Goal: Task Accomplishment & Management: Manage account settings

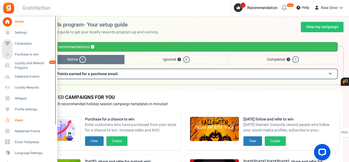
click at [19, 120] on span "Users" at bounding box center [34, 120] width 38 height 5
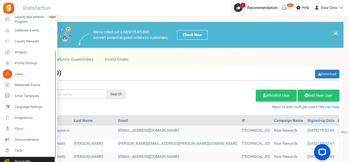
click at [23, 126] on link "Plans" at bounding box center [28, 128] width 53 height 9
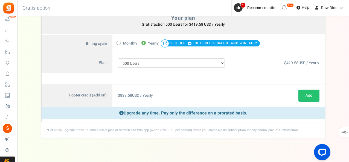
scroll to position [51, 0]
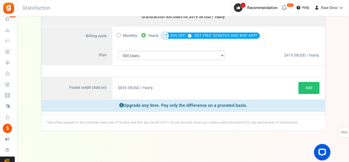
click at [132, 36] on span "Monthly" at bounding box center [130, 36] width 14 height 8
click at [120, 36] on input "Monthly" at bounding box center [119, 35] width 4 height 4
radio input "true"
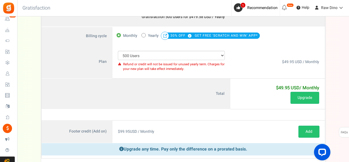
click at [290, 61] on span "$49.95 USD / Monthly" at bounding box center [300, 62] width 37 height 6
copy span "49.95"
click at [268, 71] on div "$49.95 USD / Monthly Free" at bounding box center [278, 61] width 94 height 33
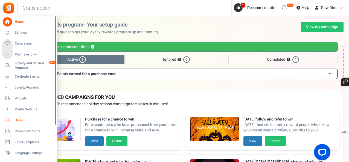
click at [27, 121] on span "Users" at bounding box center [34, 120] width 38 height 5
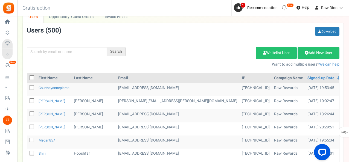
scroll to position [82, 0]
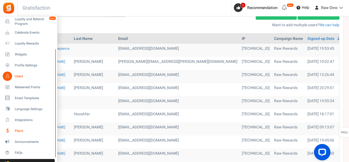
click at [20, 132] on span "Plans" at bounding box center [34, 131] width 38 height 5
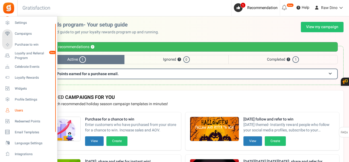
click at [14, 114] on link "Users" at bounding box center [28, 110] width 53 height 9
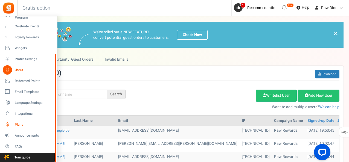
click at [26, 128] on link "Plans" at bounding box center [28, 124] width 53 height 9
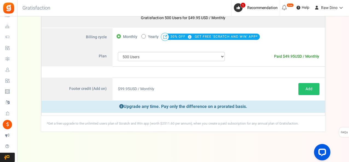
scroll to position [51, 0]
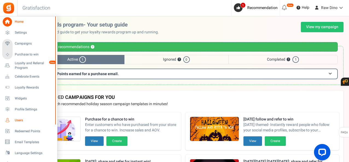
click at [17, 120] on span "Users" at bounding box center [34, 120] width 38 height 5
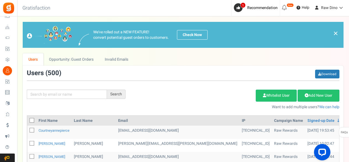
click at [112, 95] on div "Search" at bounding box center [116, 94] width 19 height 9
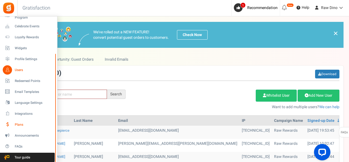
click at [24, 122] on link "Plans" at bounding box center [28, 124] width 53 height 9
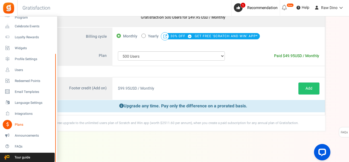
scroll to position [51, 0]
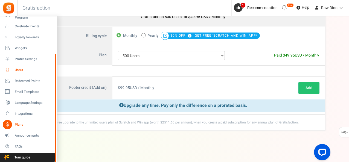
click at [25, 69] on span "Users" at bounding box center [34, 70] width 38 height 5
